Goal: Task Accomplishment & Management: Manage account settings

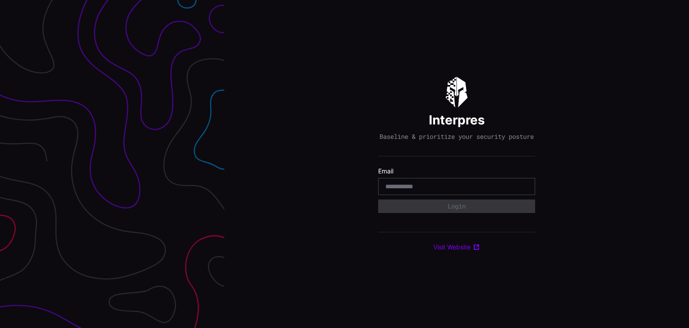
click at [443, 195] on div at bounding box center [456, 186] width 157 height 17
click at [471, 190] on input "email" at bounding box center [456, 186] width 143 height 8
type input "**********"
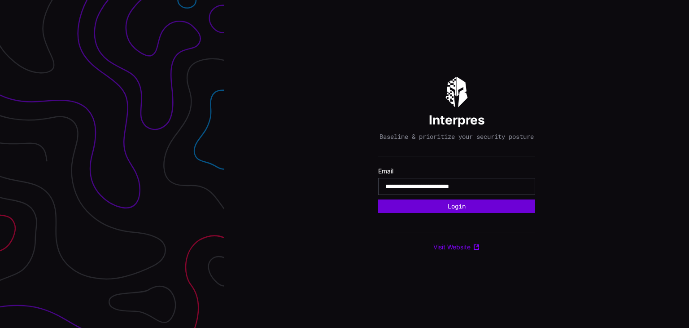
click at [449, 210] on button "Login" at bounding box center [456, 205] width 157 height 13
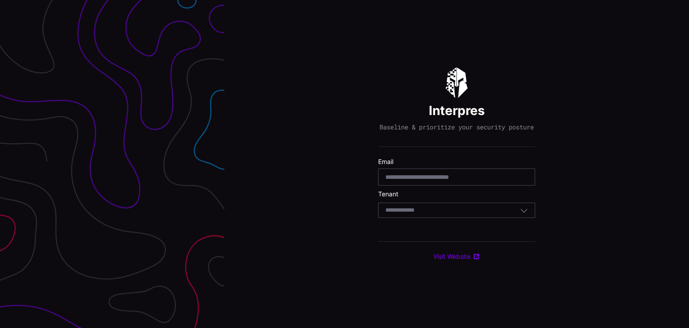
click at [449, 210] on div "Select Tenant" at bounding box center [452, 210] width 135 height 8
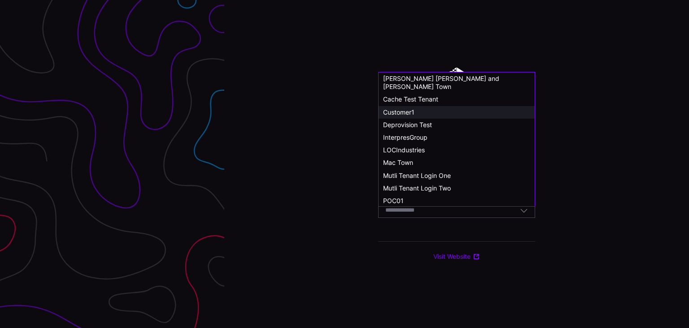
click at [407, 108] on span "Customer1" at bounding box center [398, 112] width 31 height 8
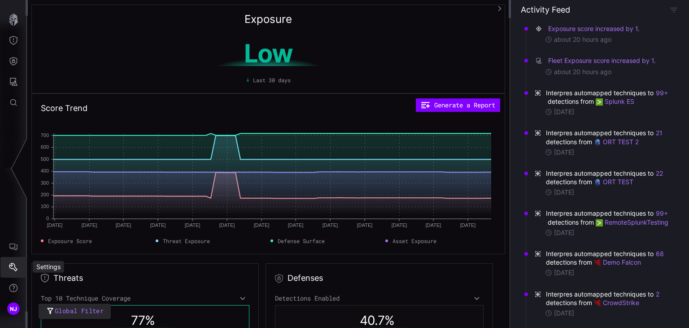
click at [14, 268] on icon "Settings" at bounding box center [13, 267] width 9 height 9
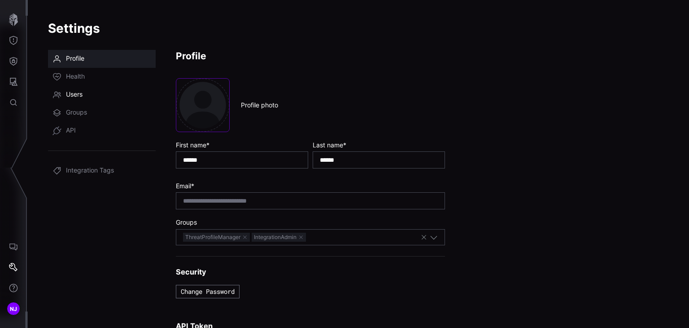
click at [77, 94] on span "Users" at bounding box center [74, 94] width 17 height 9
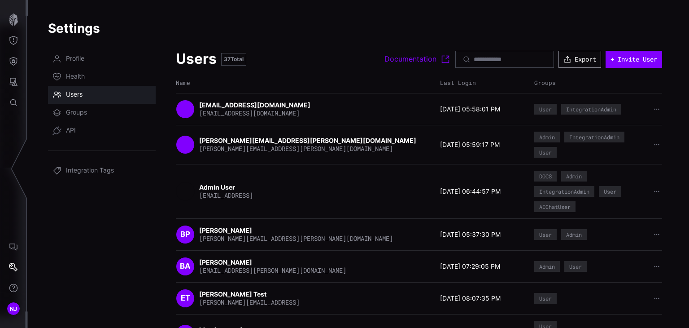
click at [572, 58] on button "Export" at bounding box center [580, 59] width 43 height 17
